Goal: Find contact information

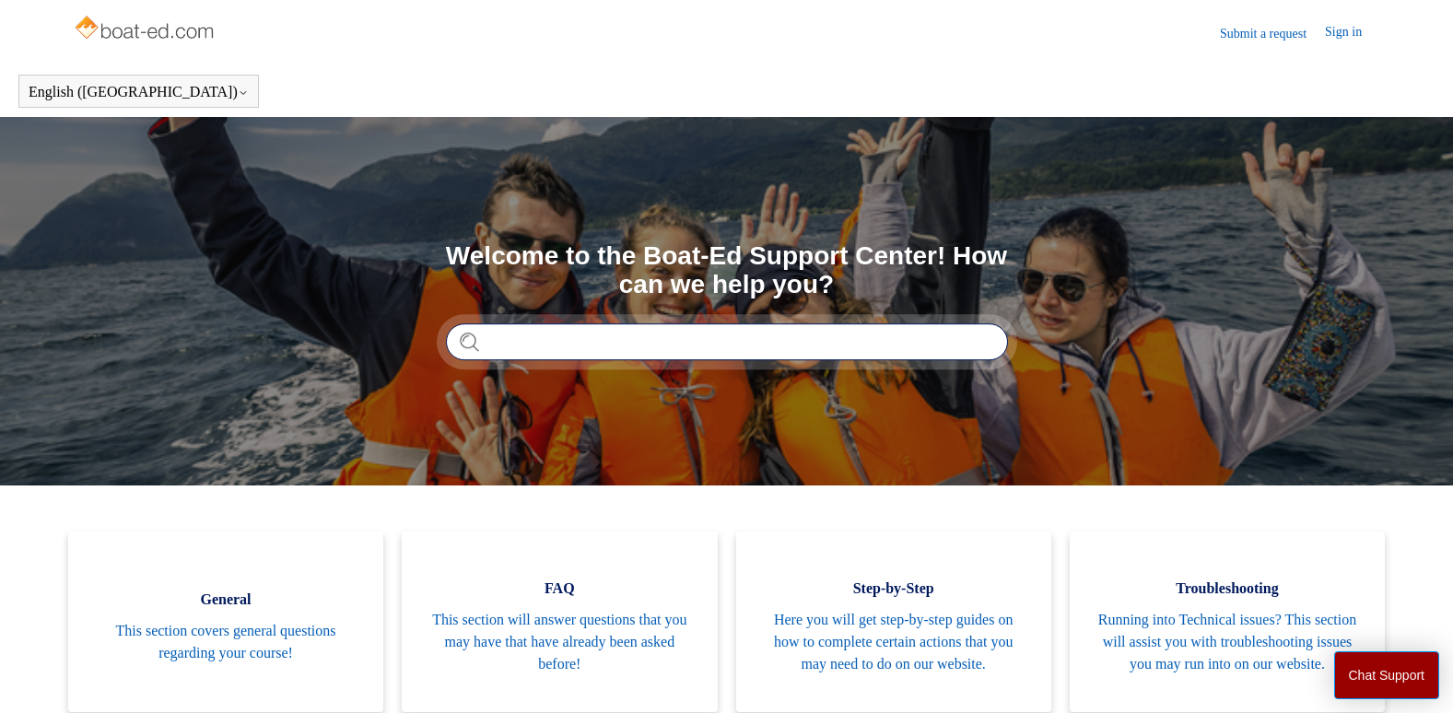
click at [533, 342] on input "Search" at bounding box center [727, 341] width 562 height 37
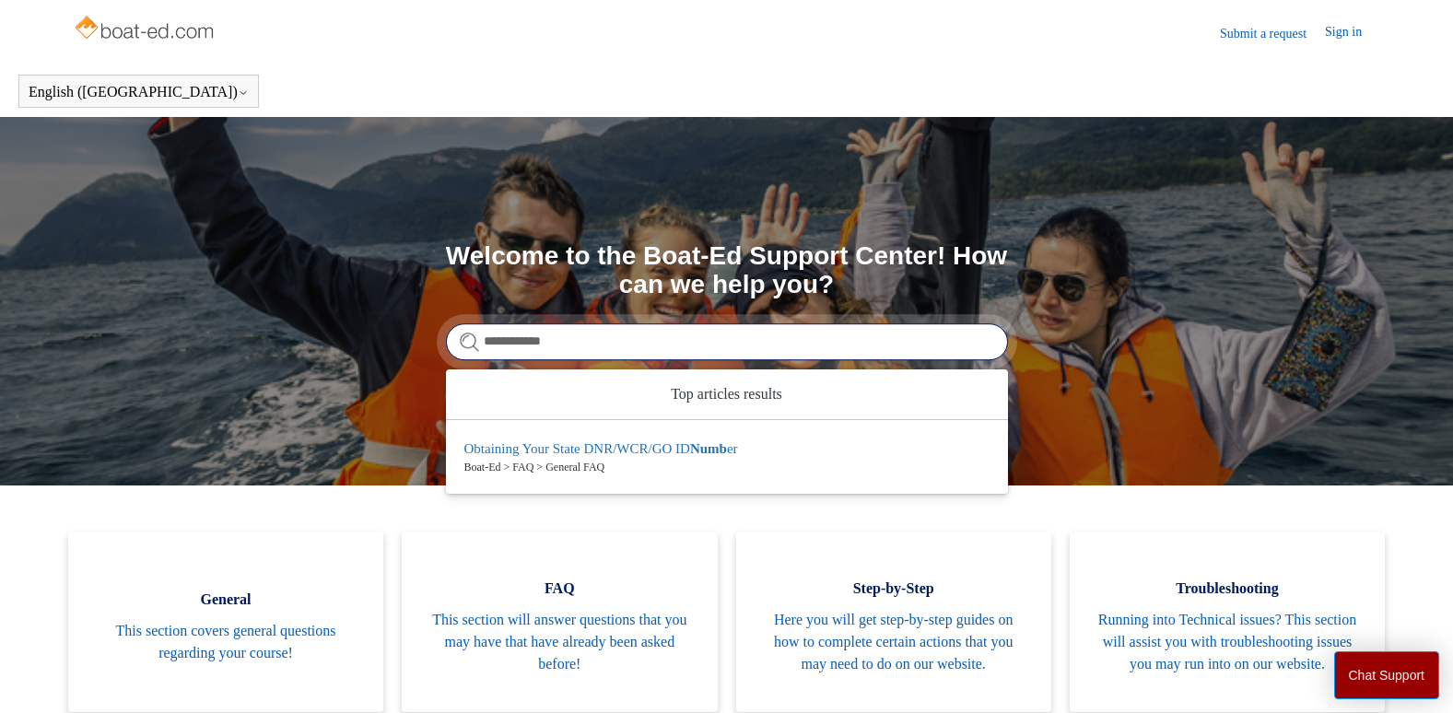
type input "**********"
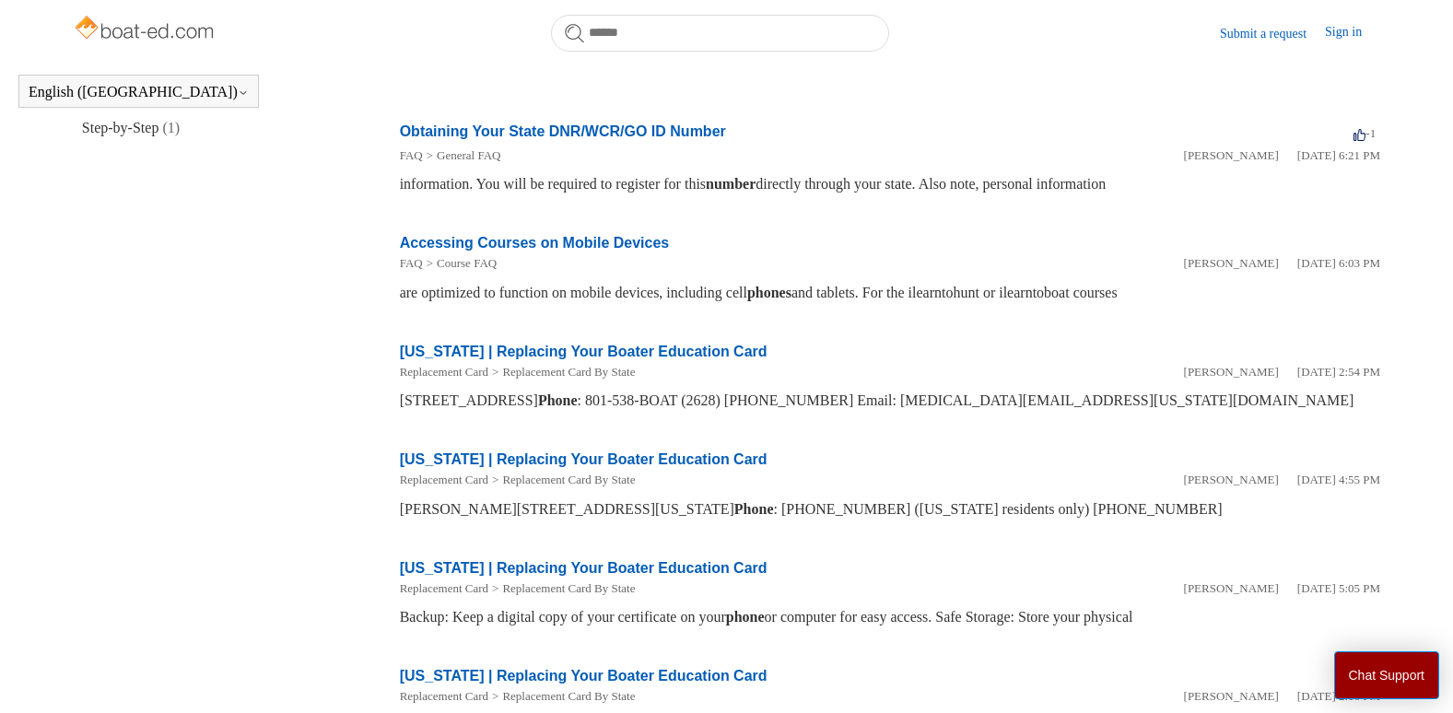
scroll to position [834, 0]
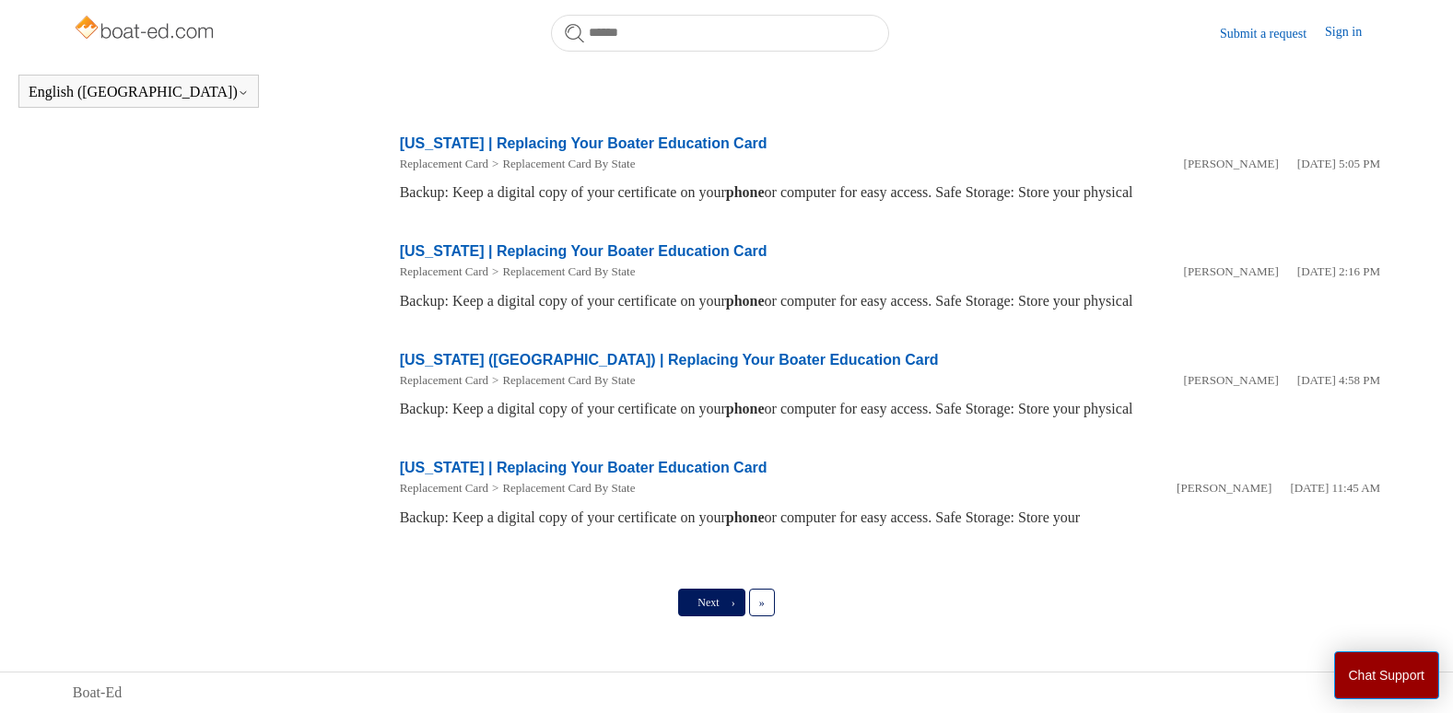
click at [722, 599] on link "Next ›" at bounding box center [711, 603] width 66 height 28
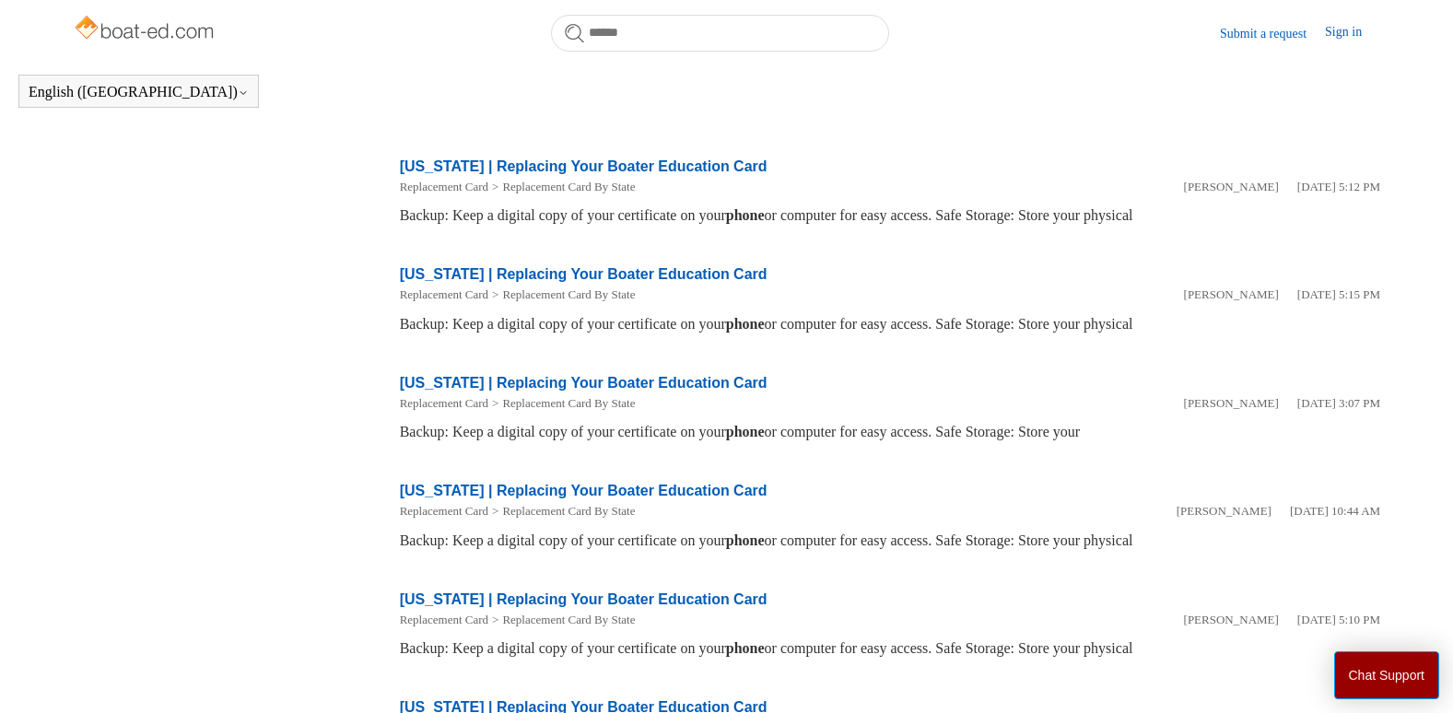
scroll to position [501, 0]
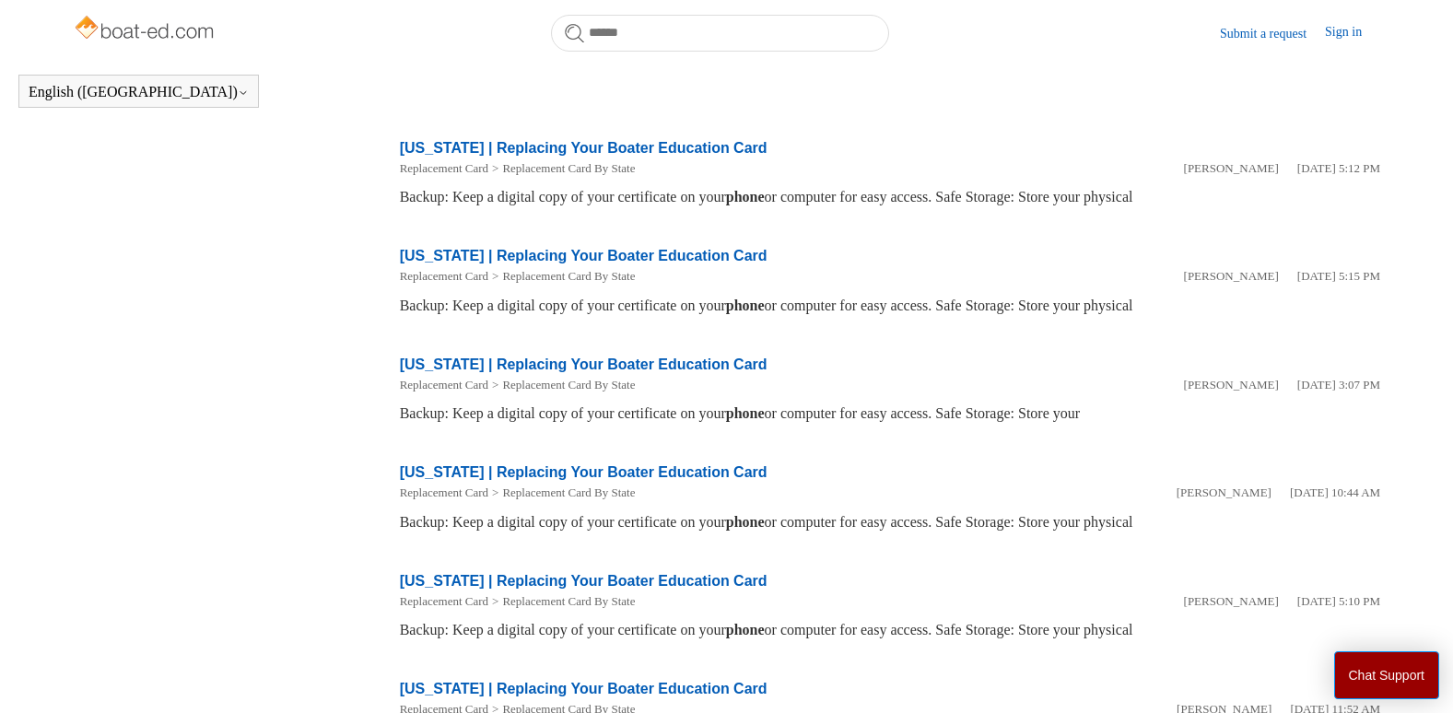
click at [503, 254] on link "[US_STATE] | Replacing Your Boater Education Card" at bounding box center [584, 256] width 368 height 16
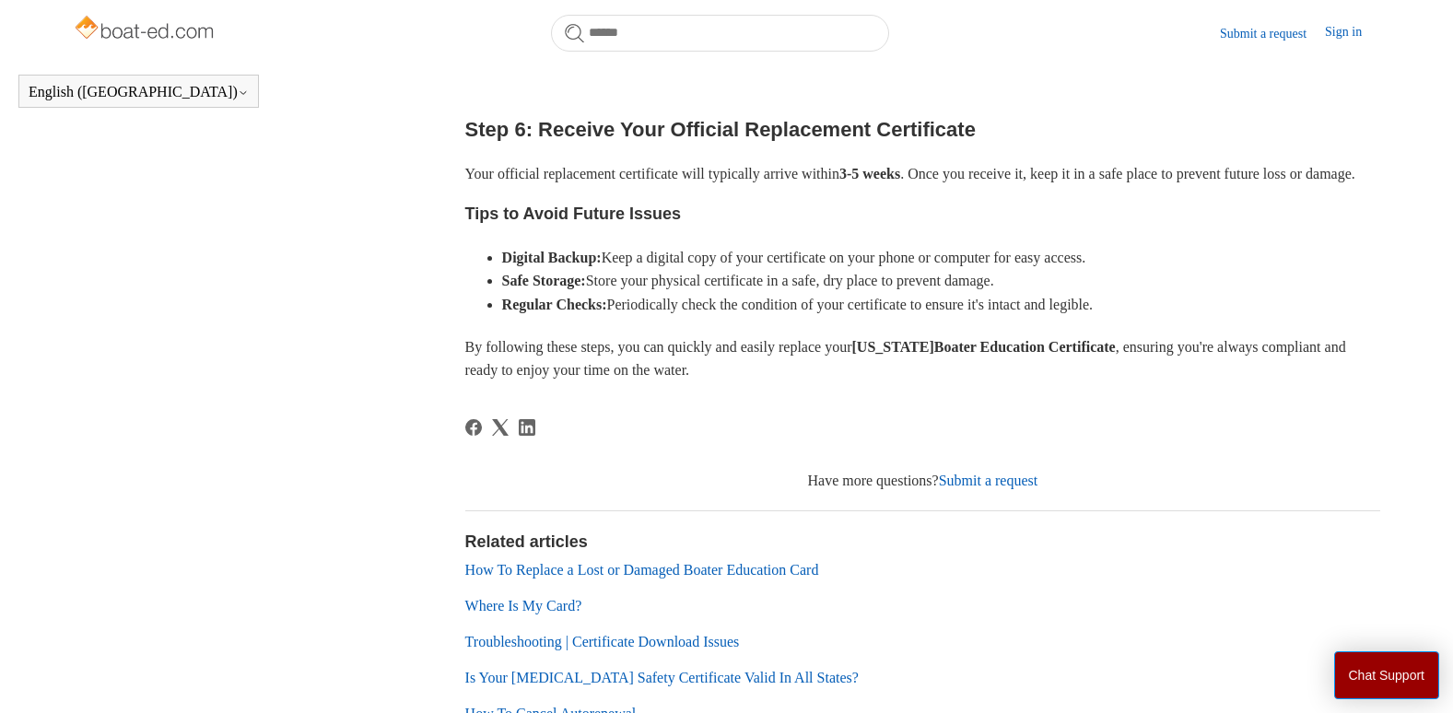
scroll to position [1054, 0]
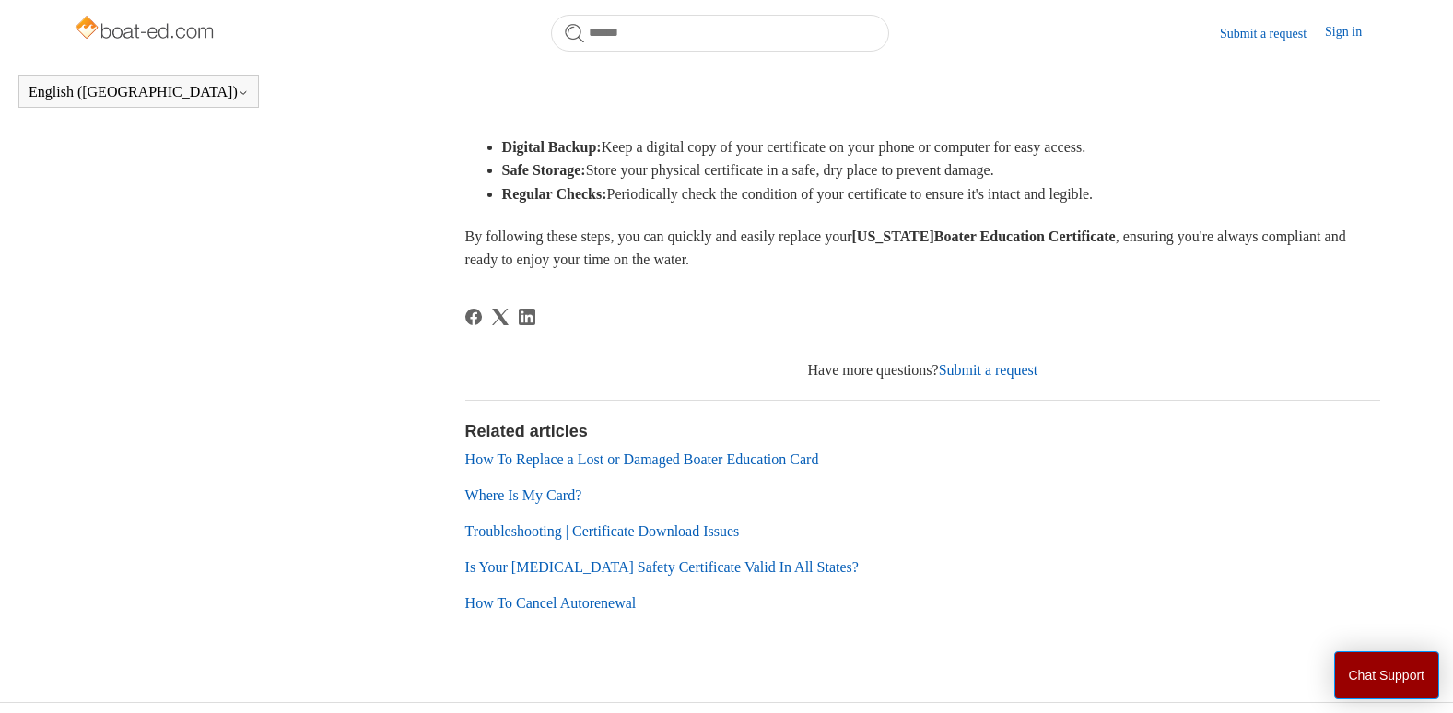
click at [501, 503] on link "Where Is My Card?" at bounding box center [523, 495] width 117 height 16
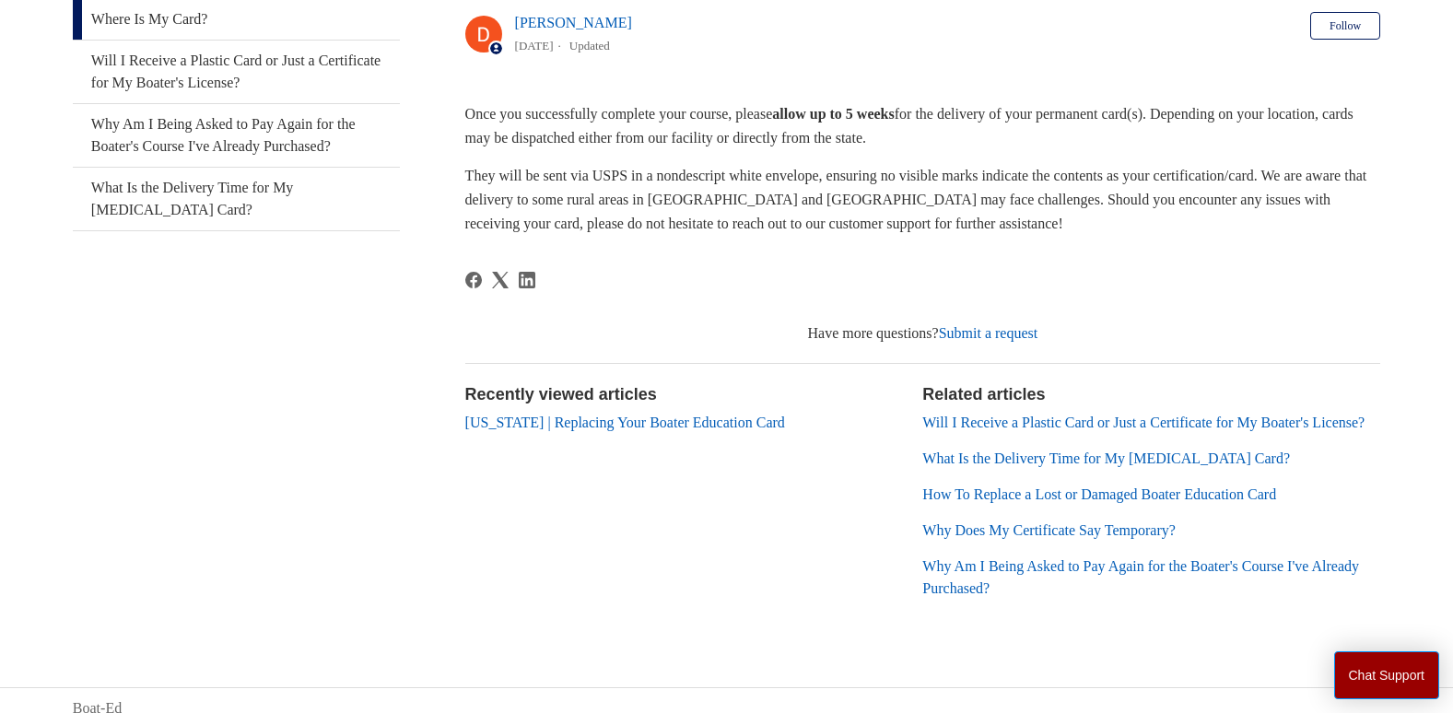
scroll to position [398, 0]
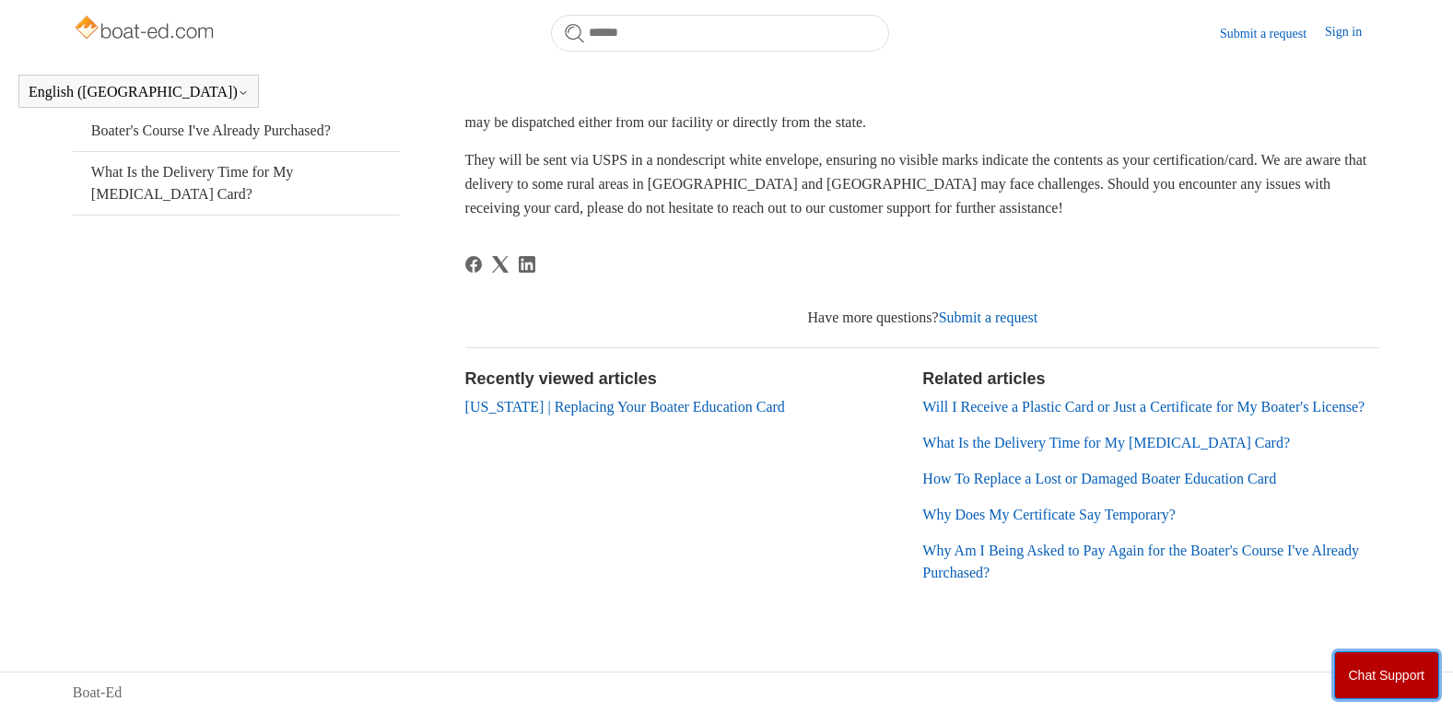
click at [1381, 673] on button "Chat Support" at bounding box center [1387, 675] width 106 height 48
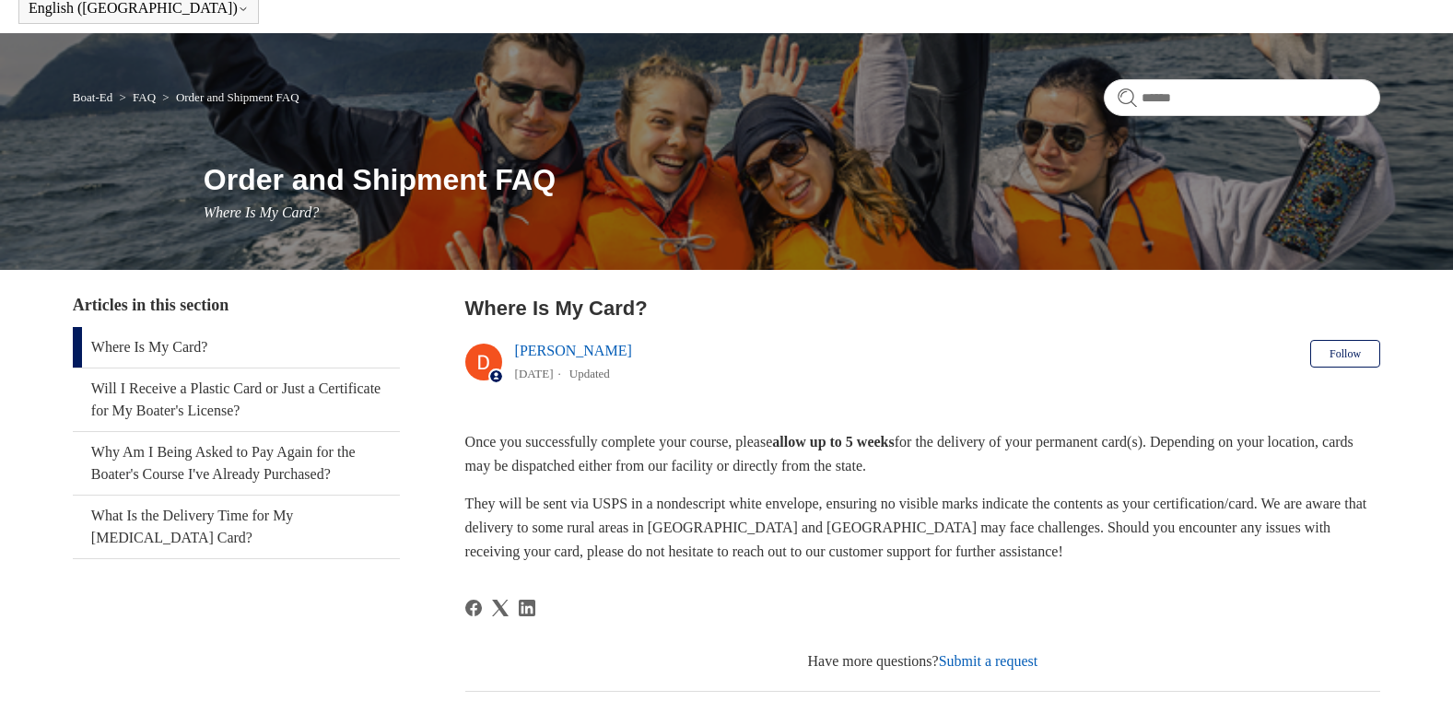
scroll to position [81, 0]
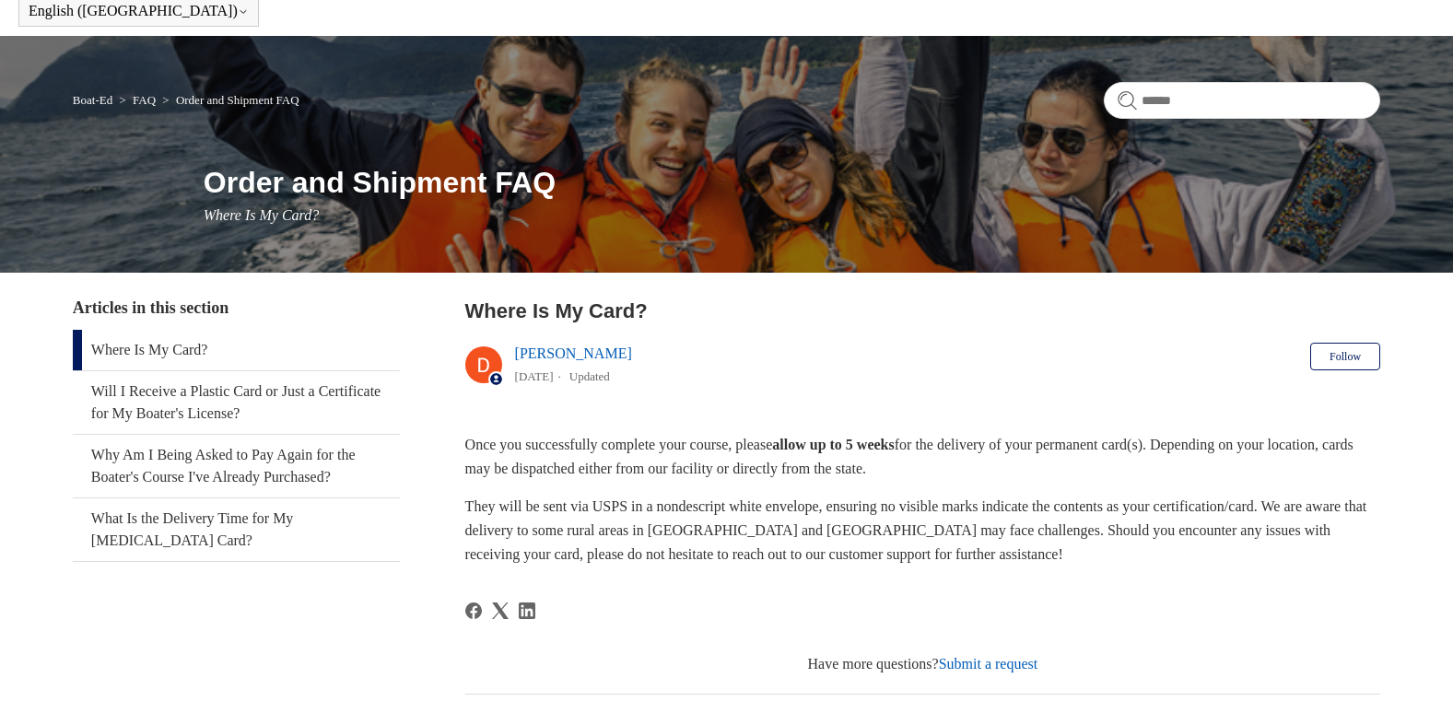
click at [1176, 104] on input "Search" at bounding box center [1242, 100] width 276 height 37
click at [1225, 108] on input "Search" at bounding box center [1242, 100] width 276 height 37
type input "**********"
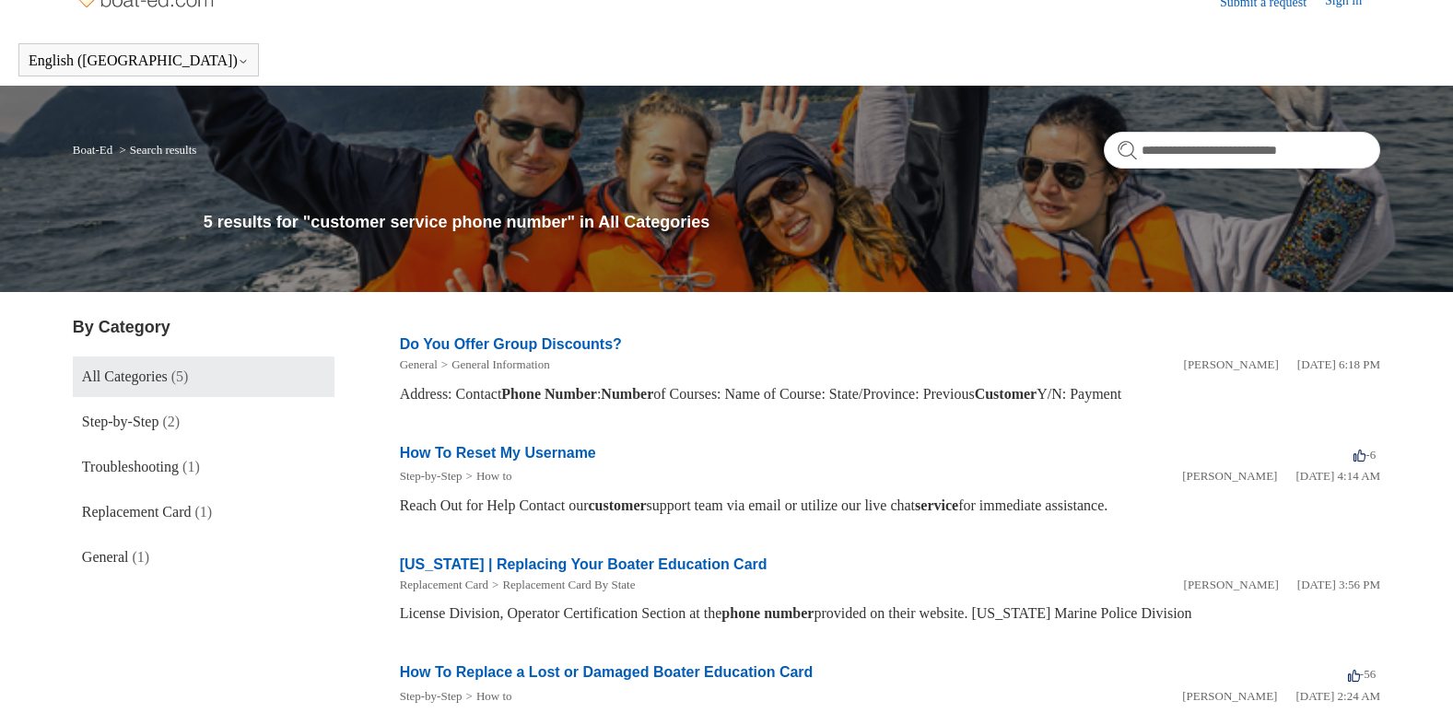
scroll to position [28, 0]
